Goal: Find specific page/section: Find specific page/section

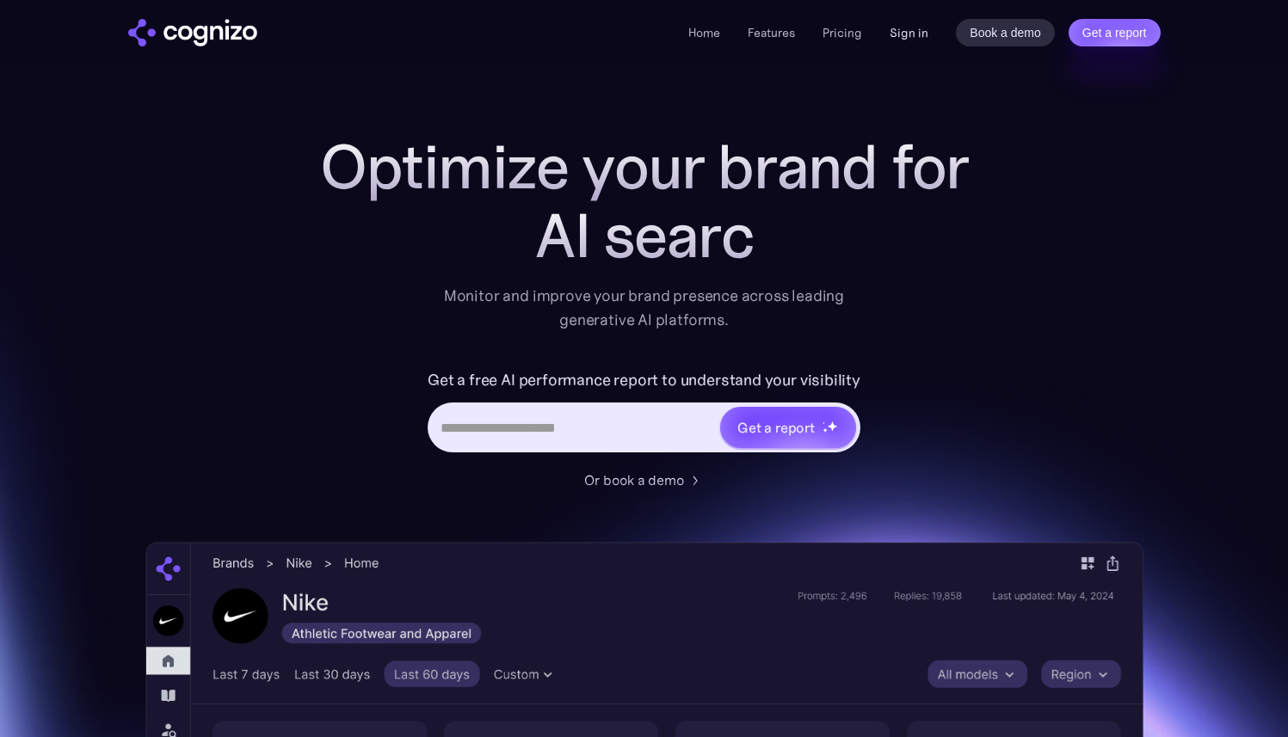
click at [925, 33] on link "Sign in" at bounding box center [908, 32] width 39 height 21
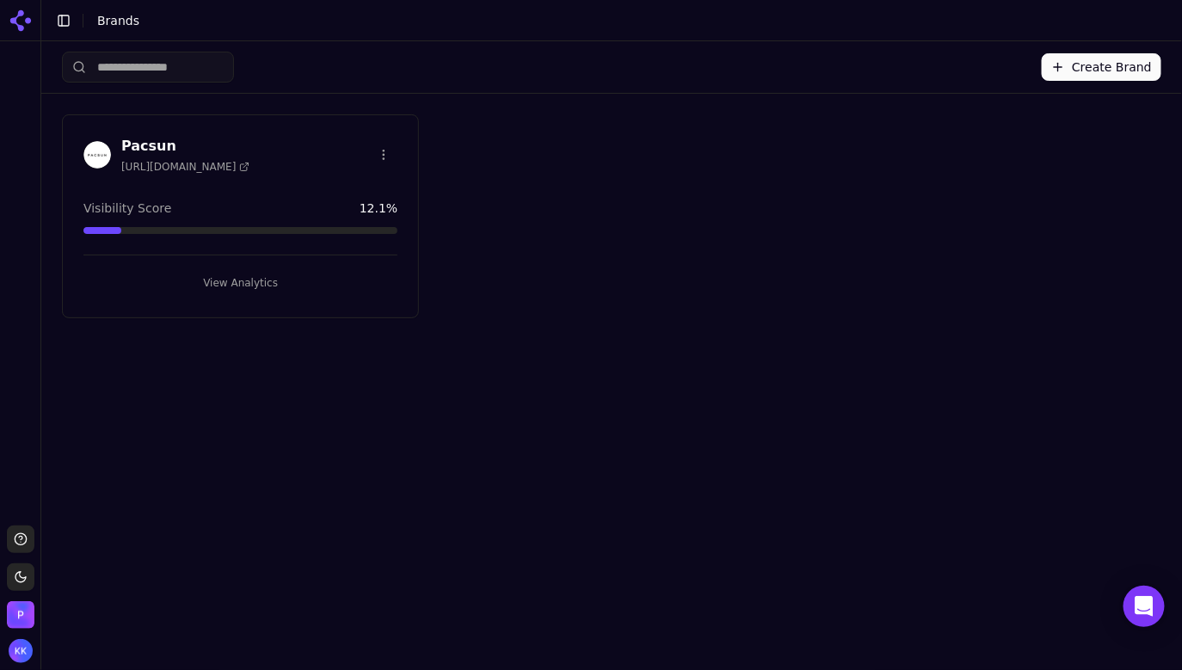
click at [89, 152] on img at bounding box center [97, 155] width 28 height 28
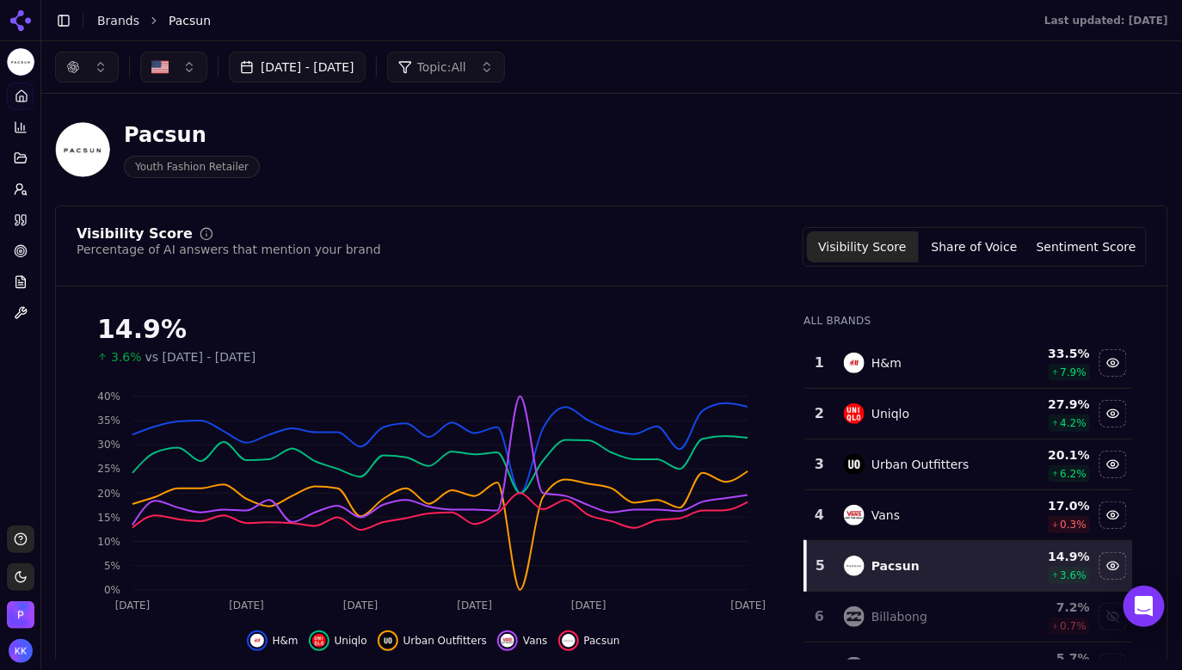
click at [101, 63] on button "button" at bounding box center [87, 67] width 64 height 31
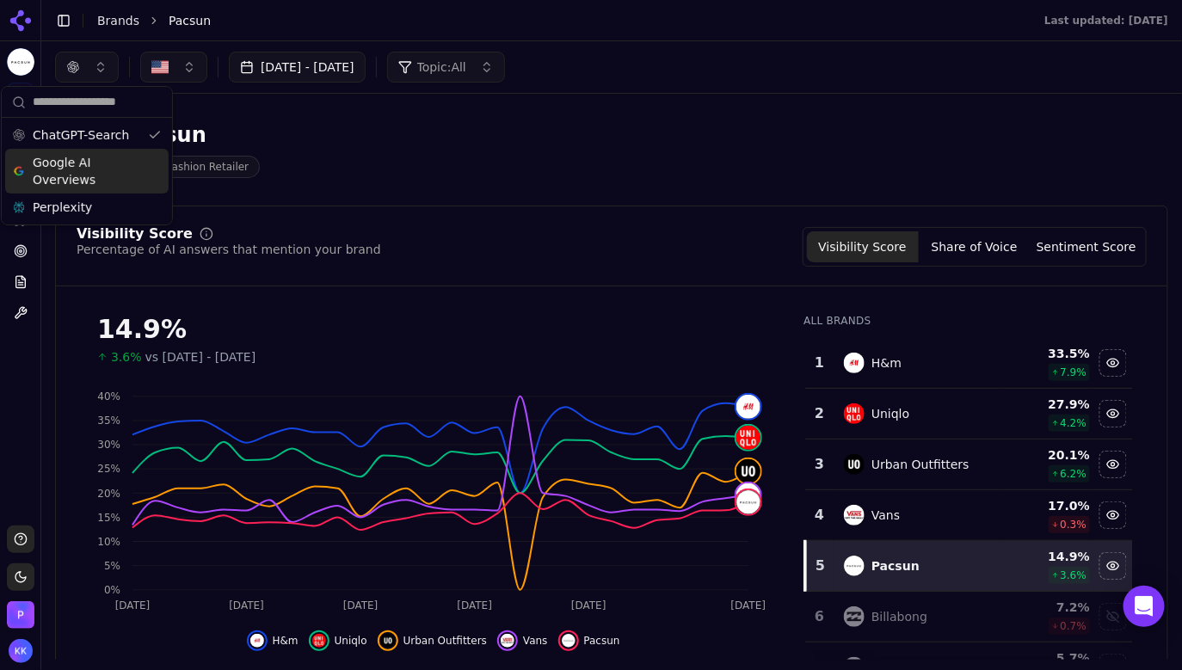
click at [116, 162] on span "Google AI Overviews" at bounding box center [87, 171] width 108 height 34
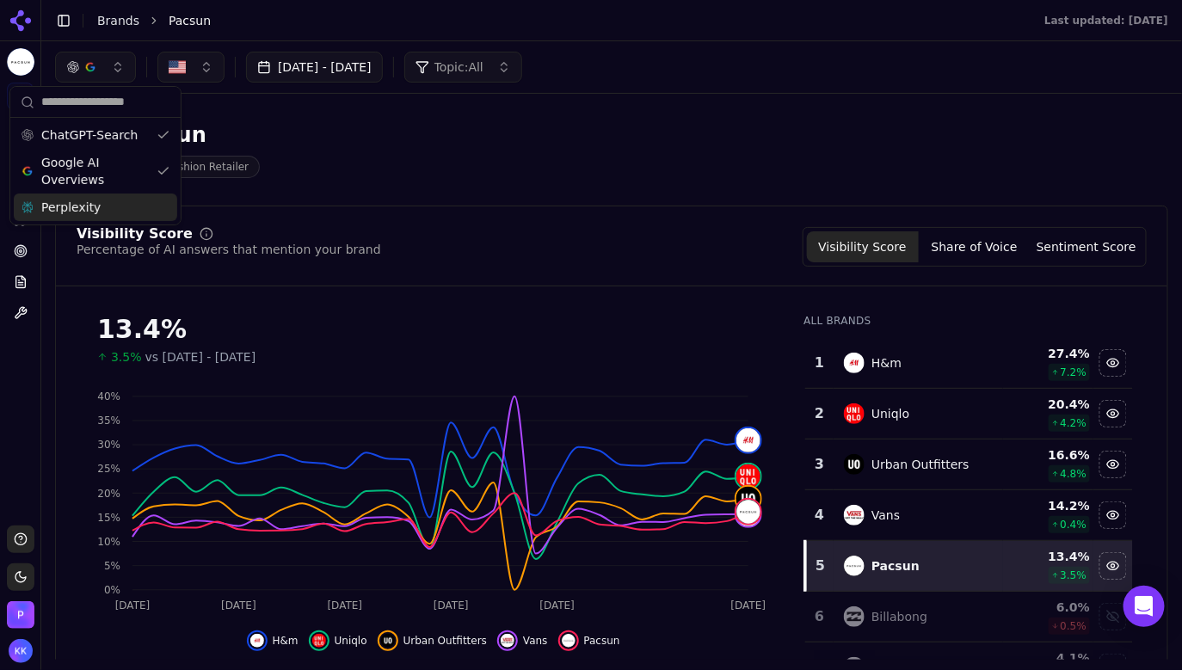
click at [133, 206] on div "Perplexity" at bounding box center [95, 208] width 163 height 28
